Goal: Navigation & Orientation: Find specific page/section

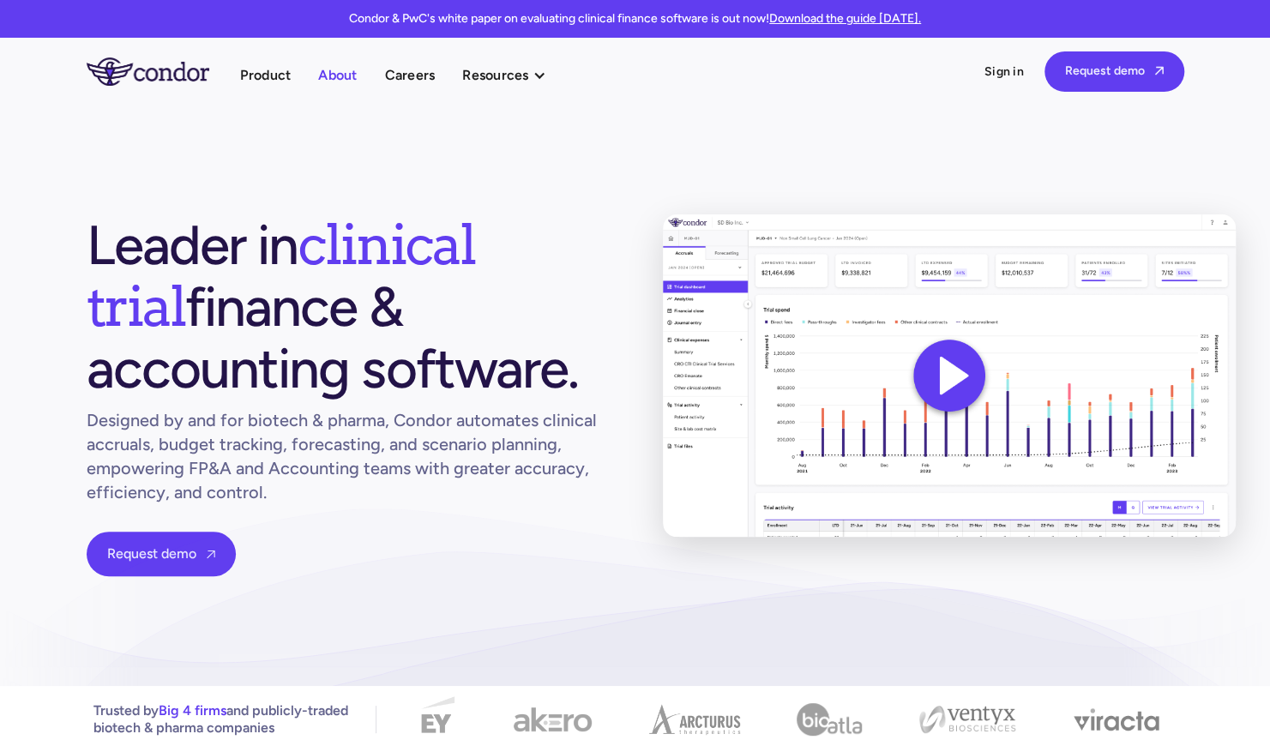
click at [326, 80] on link "About" at bounding box center [337, 74] width 39 height 23
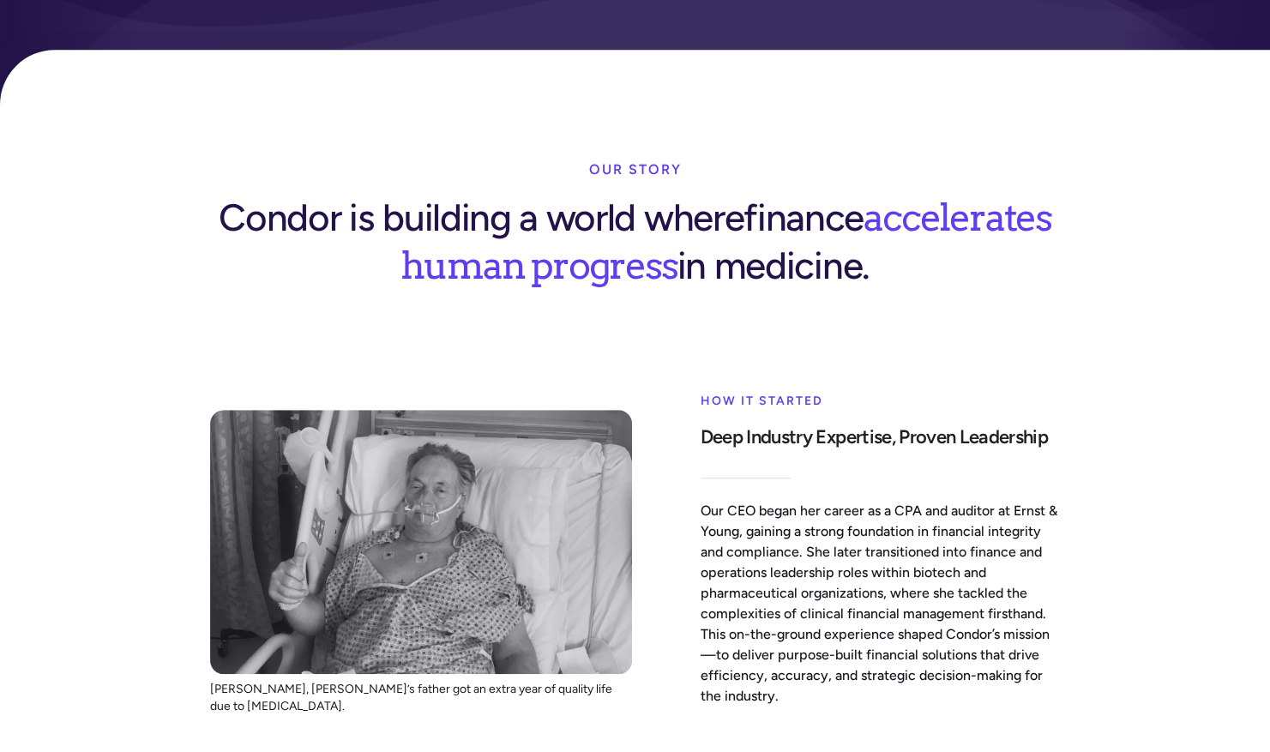
scroll to position [559, 0]
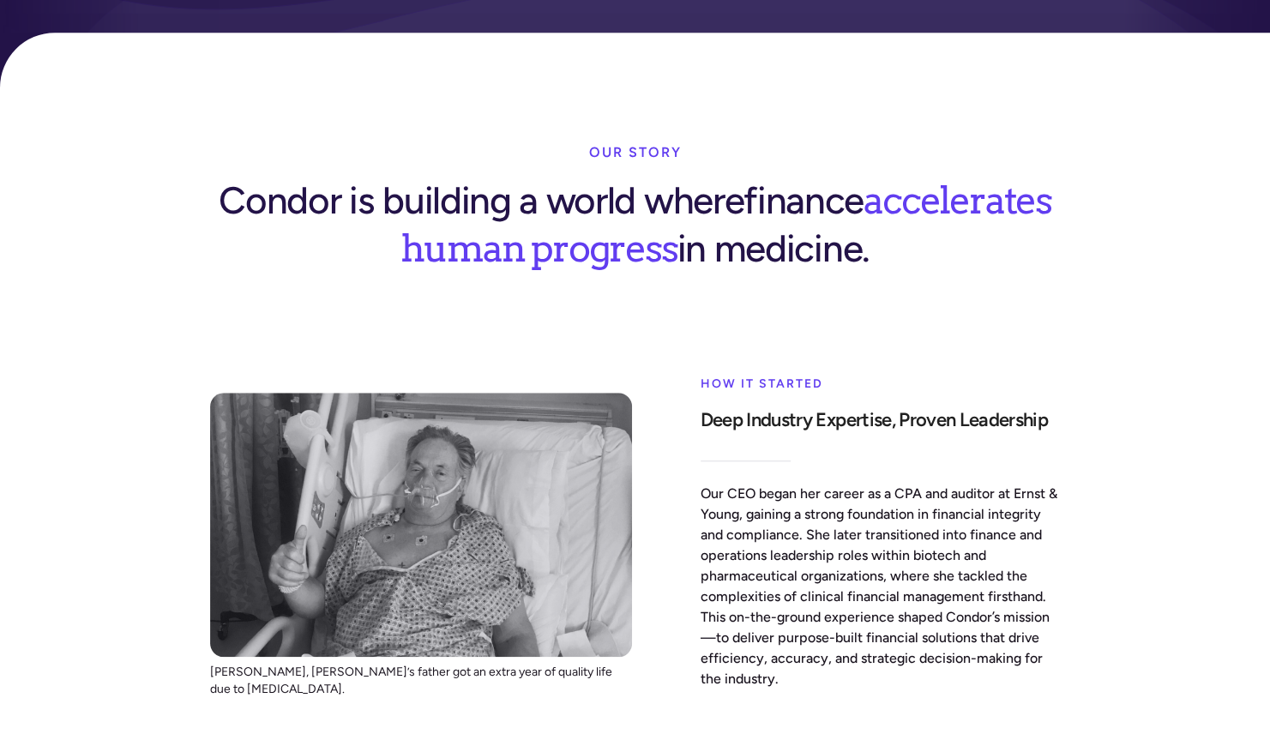
click at [380, 170] on div "Condor is building a world where finance accelerates human progress in medicine." at bounding box center [635, 221] width 850 height 103
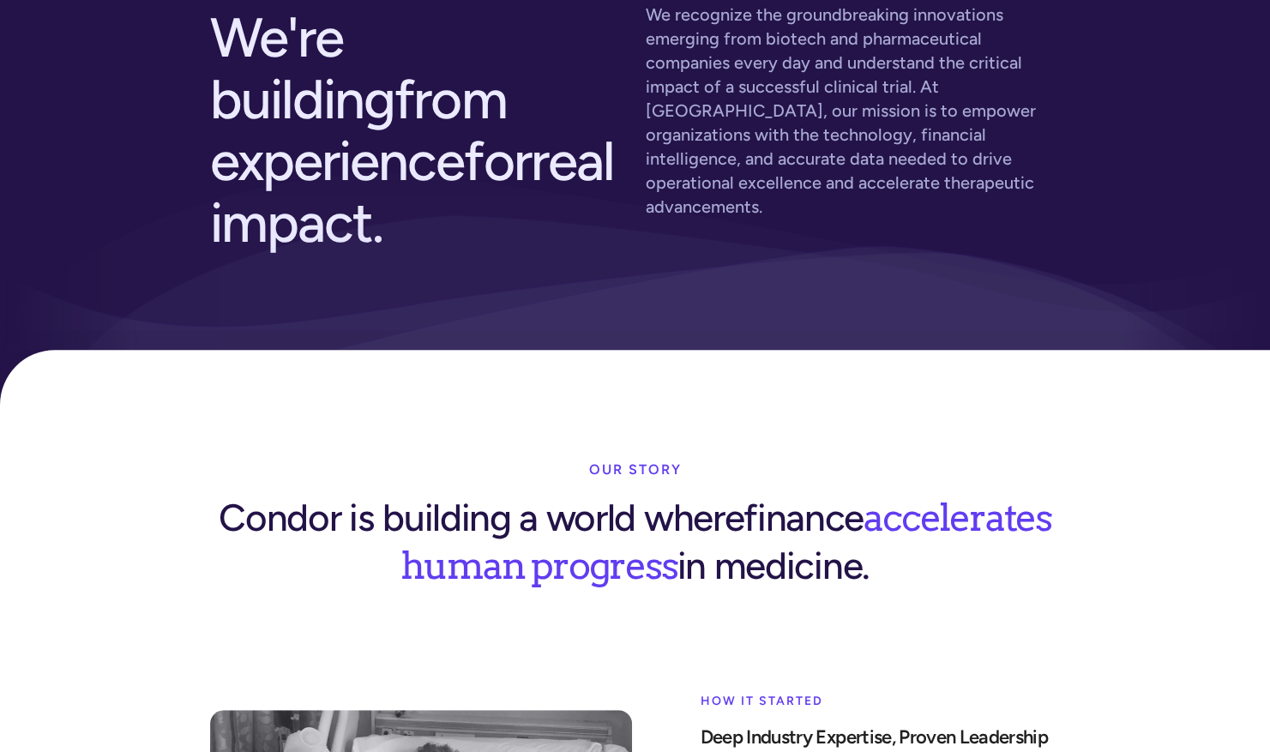
scroll to position [0, 0]
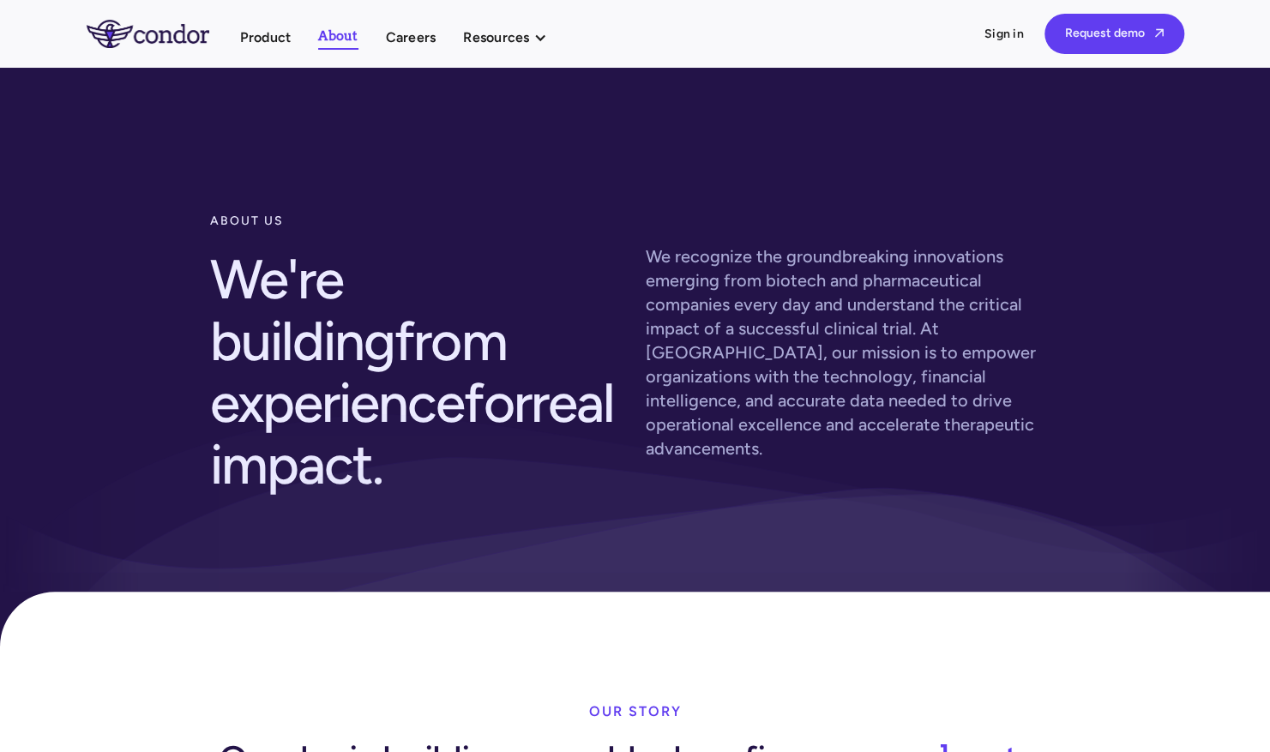
drag, startPoint x: 345, startPoint y: 34, endPoint x: 314, endPoint y: 159, distance: 128.9
click at [314, 159] on div "about us We're building from experience for real impact. We recognize the groun…" at bounding box center [635, 363] width 1270 height 593
click at [153, 21] on img "home" at bounding box center [148, 33] width 123 height 27
